Goal: Transaction & Acquisition: Purchase product/service

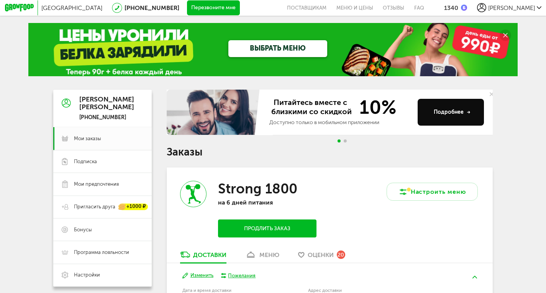
click at [271, 47] on link "ВЫБРАТЬ МЕНЮ" at bounding box center [277, 48] width 98 height 17
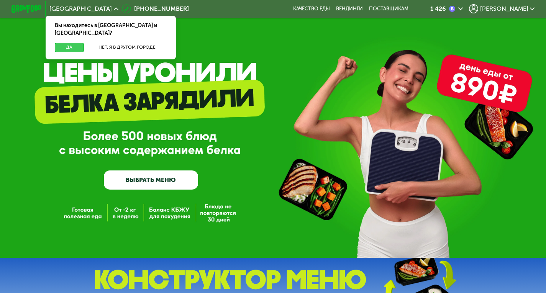
click at [74, 43] on button "Да" at bounding box center [69, 47] width 29 height 9
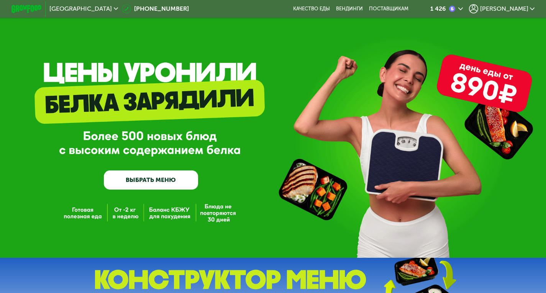
click at [154, 183] on link "ВЫБРАТЬ МЕНЮ" at bounding box center [151, 179] width 94 height 19
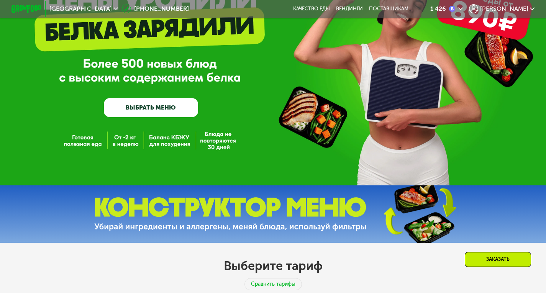
scroll to position [49, 0]
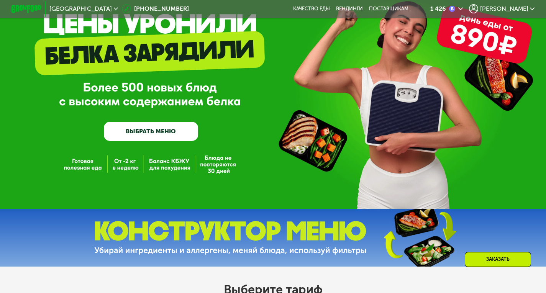
click at [520, 9] on span "[PERSON_NAME]" at bounding box center [504, 9] width 48 height 6
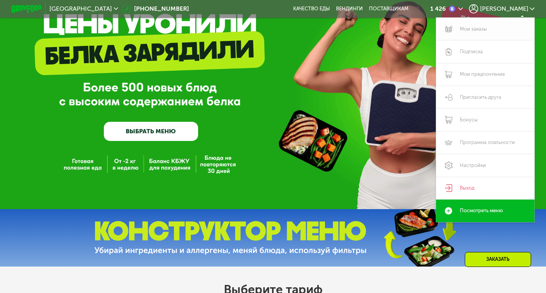
click at [479, 32] on link "Мои заказы" at bounding box center [485, 29] width 98 height 23
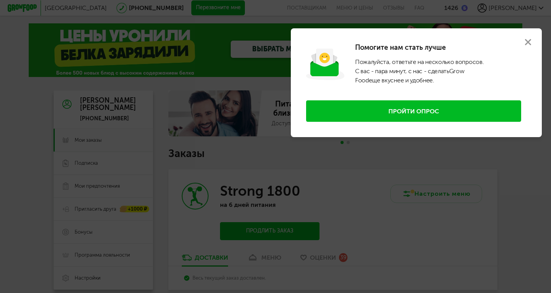
click at [534, 39] on button at bounding box center [529, 42] width 28 height 28
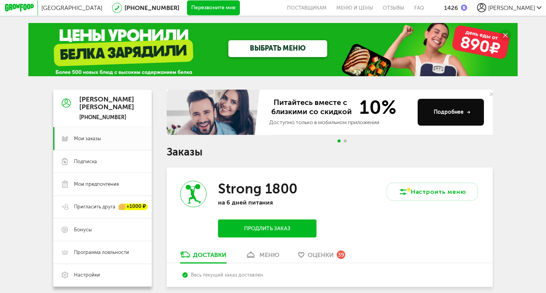
click at [284, 48] on link "ВЫБРАТЬ МЕНЮ" at bounding box center [277, 48] width 98 height 17
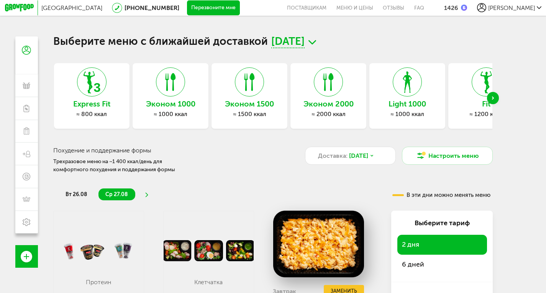
click at [494, 97] on div "Next slide" at bounding box center [493, 98] width 12 height 12
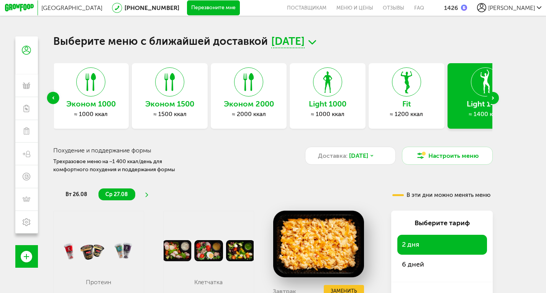
click at [496, 101] on div "Next slide" at bounding box center [493, 98] width 12 height 12
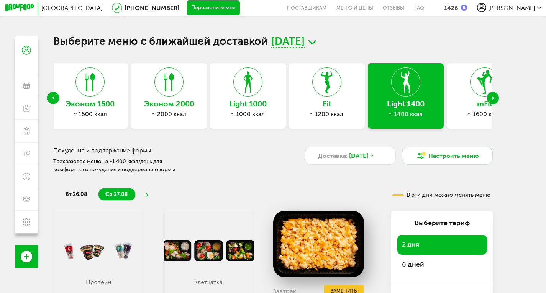
click at [496, 101] on div "Next slide" at bounding box center [493, 98] width 12 height 12
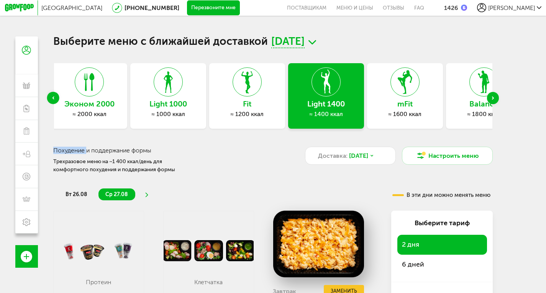
click at [496, 101] on div "Next slide" at bounding box center [493, 98] width 12 height 12
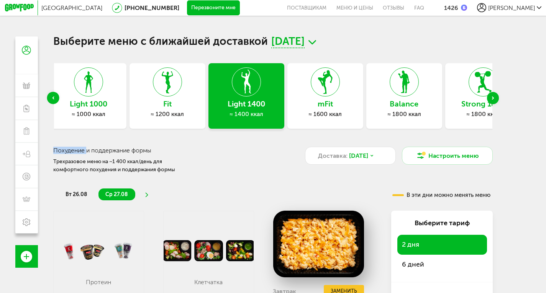
click at [476, 106] on h3 "Strong 1800" at bounding box center [483, 104] width 76 height 8
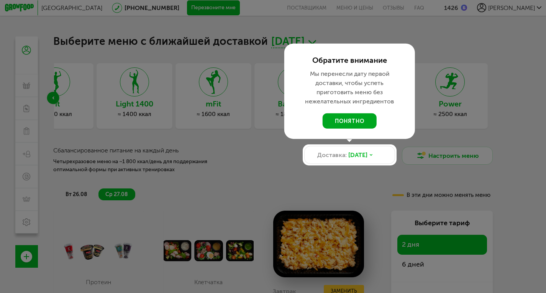
click at [354, 116] on button "понятно" at bounding box center [349, 120] width 54 height 15
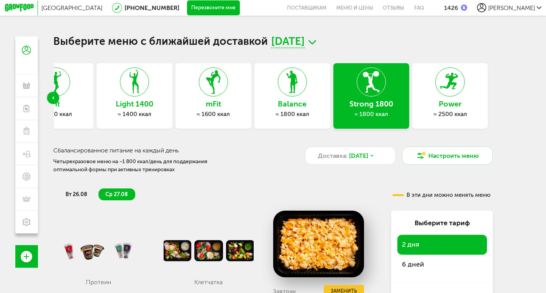
click at [304, 40] on span "26 августа, вт" at bounding box center [287, 42] width 33 height 12
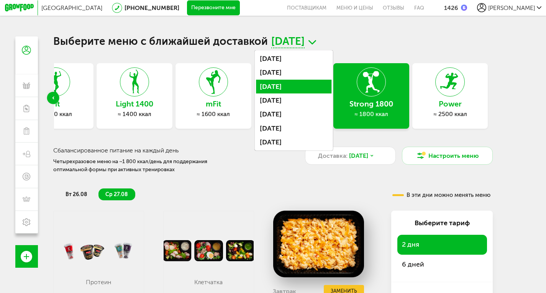
click at [310, 83] on li "[DATE]" at bounding box center [294, 87] width 76 height 14
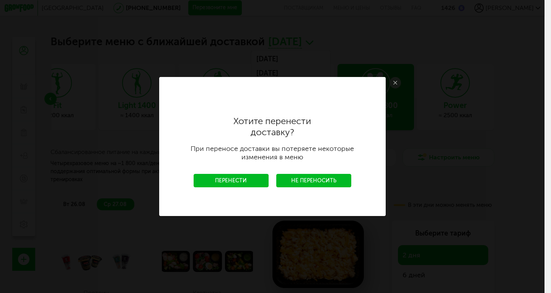
click at [258, 182] on link "Перенести" at bounding box center [231, 180] width 75 height 13
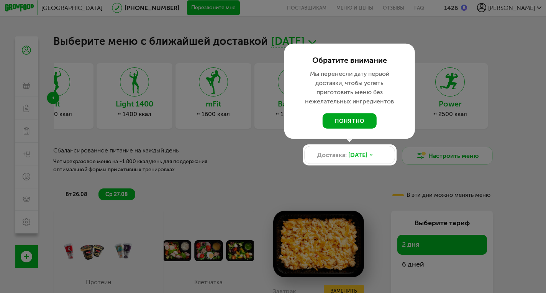
click at [349, 121] on button "понятно" at bounding box center [349, 120] width 54 height 15
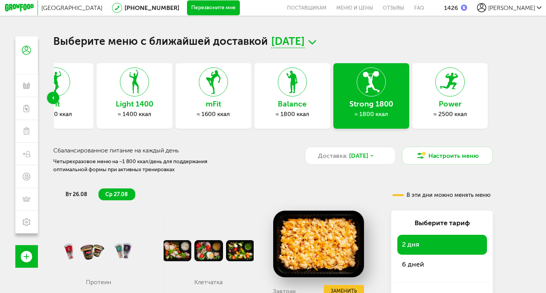
click at [304, 40] on span "[DATE]" at bounding box center [287, 42] width 33 height 12
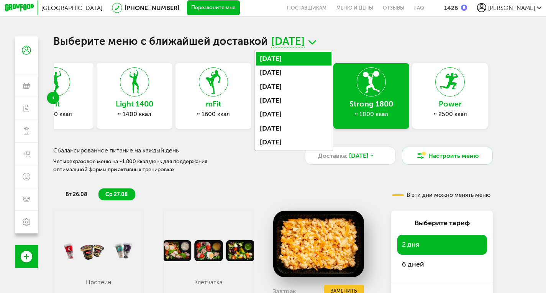
click at [307, 63] on li "[DATE]" at bounding box center [294, 59] width 76 height 14
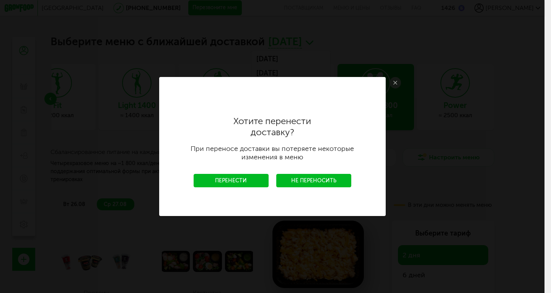
click at [248, 183] on link "Перенести" at bounding box center [231, 180] width 75 height 13
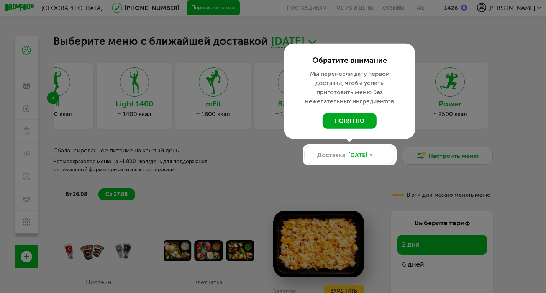
click at [347, 125] on button "понятно" at bounding box center [349, 120] width 54 height 15
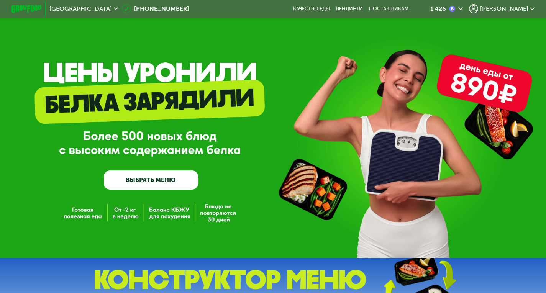
click at [511, 9] on span "[PERSON_NAME]" at bounding box center [504, 9] width 48 height 6
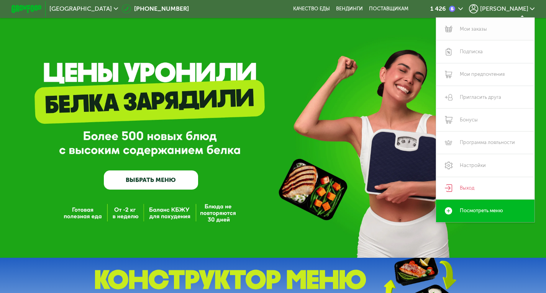
click at [477, 31] on link "Мои заказы" at bounding box center [485, 29] width 98 height 23
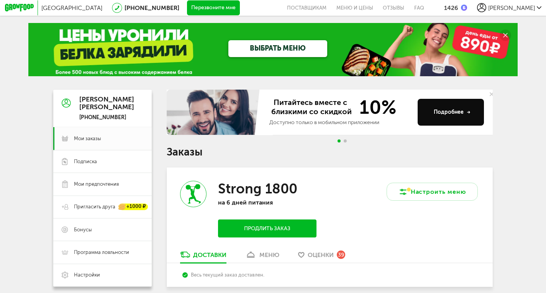
click at [283, 45] on link "ВЫБРАТЬ МЕНЮ" at bounding box center [277, 48] width 98 height 17
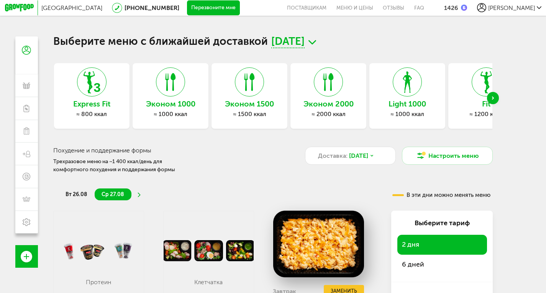
click at [302, 38] on span "[DATE]" at bounding box center [287, 42] width 33 height 12
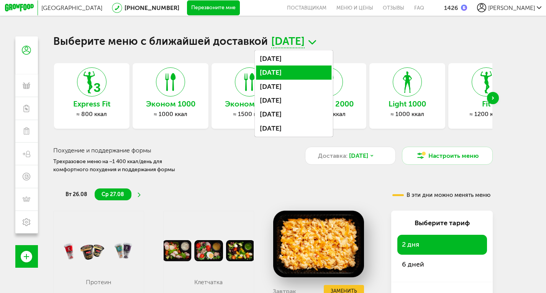
click at [301, 71] on li "[DATE]" at bounding box center [294, 72] width 76 height 14
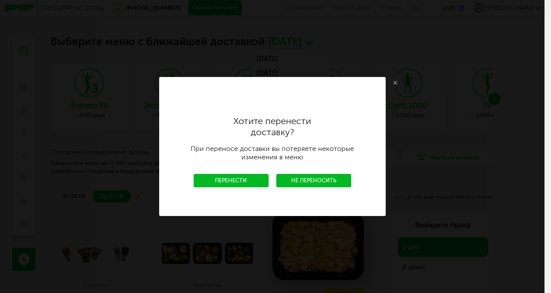
click at [236, 182] on link "Перенести" at bounding box center [231, 180] width 75 height 13
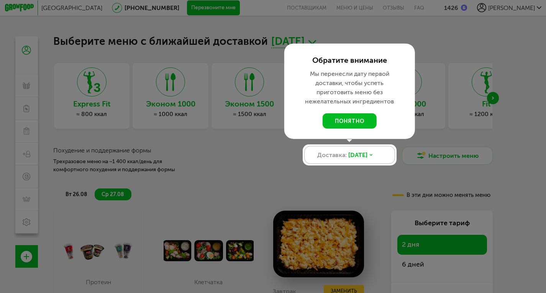
click at [363, 156] on span "[DATE]" at bounding box center [357, 154] width 19 height 9
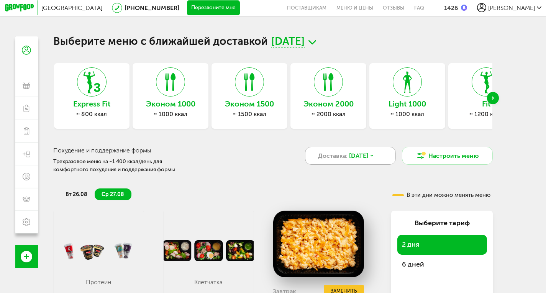
click at [361, 155] on span "[DATE]" at bounding box center [358, 155] width 19 height 9
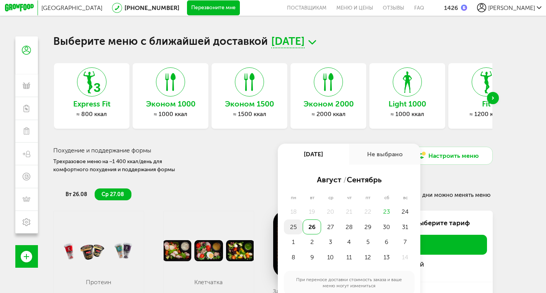
click at [296, 232] on div "25" at bounding box center [293, 226] width 19 height 15
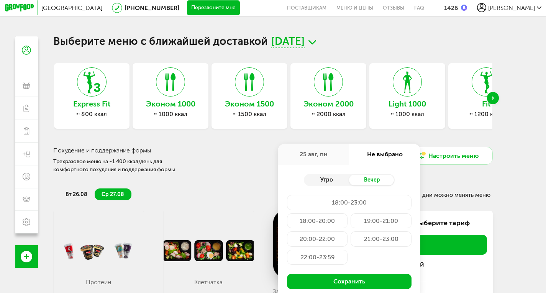
click at [326, 181] on div "Утро" at bounding box center [327, 180] width 46 height 11
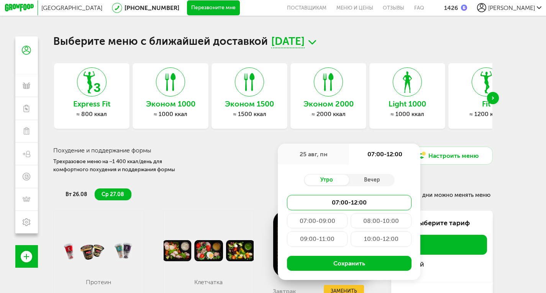
click at [322, 241] on div "09:00-11:00" at bounding box center [317, 238] width 61 height 15
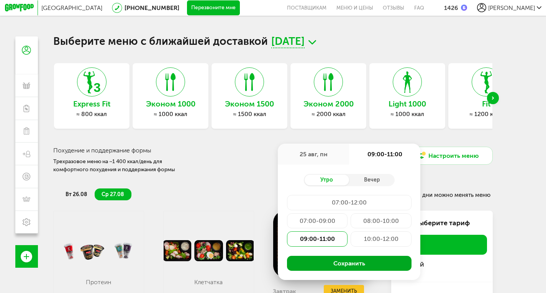
click at [350, 264] on button "Сохранить" at bounding box center [349, 263] width 124 height 15
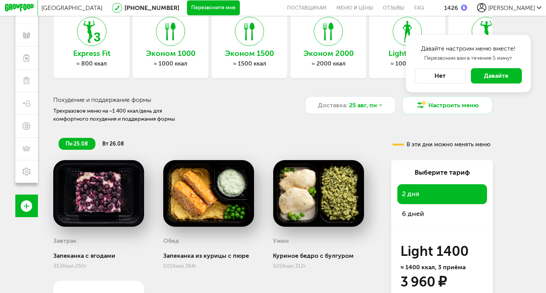
scroll to position [50, 0]
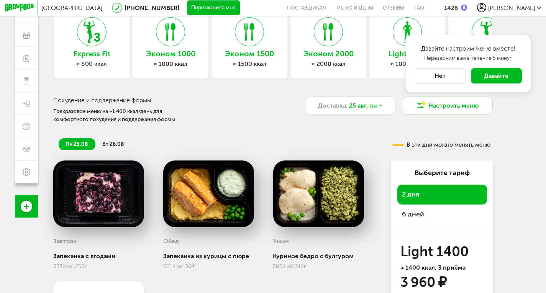
click at [116, 146] on span "вт 26.08" at bounding box center [112, 144] width 21 height 7
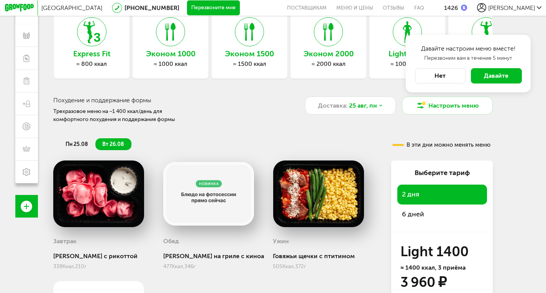
click at [82, 145] on span "пн 25.08" at bounding box center [76, 144] width 22 height 7
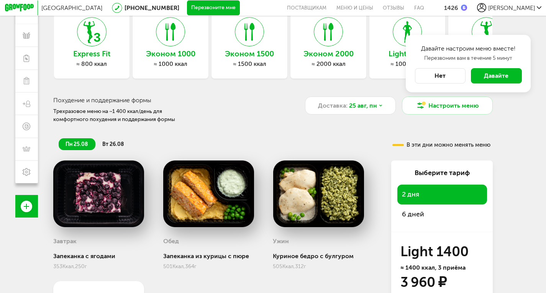
click at [443, 77] on button "Нет" at bounding box center [440, 75] width 51 height 15
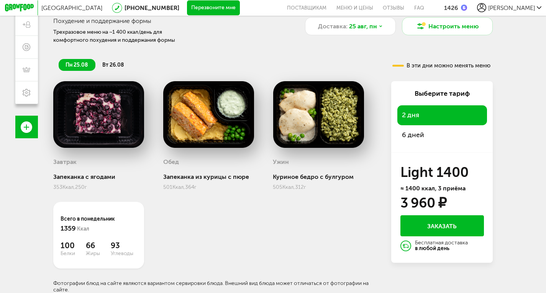
scroll to position [18, 0]
